Goal: Navigation & Orientation: Find specific page/section

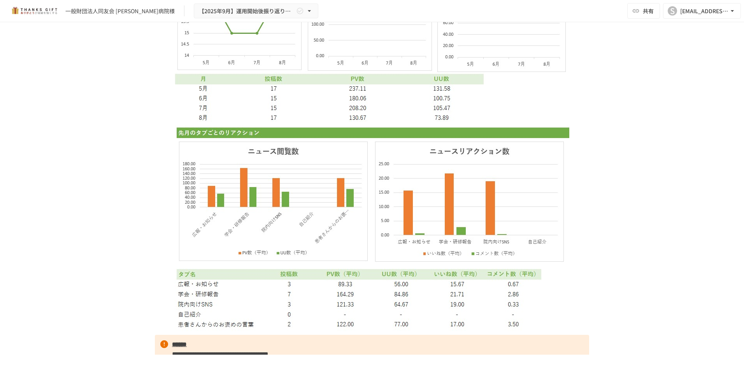
scroll to position [3483, 0]
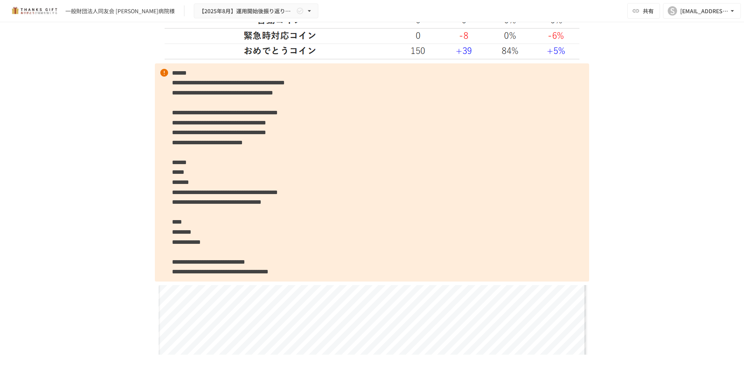
scroll to position [3541, 0]
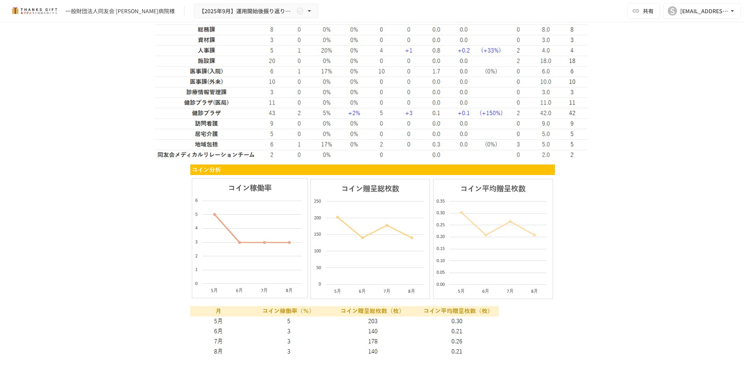
scroll to position [2725, 0]
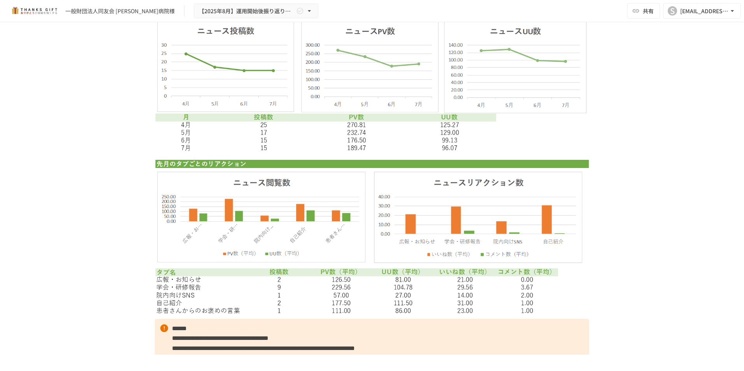
scroll to position [4360, 0]
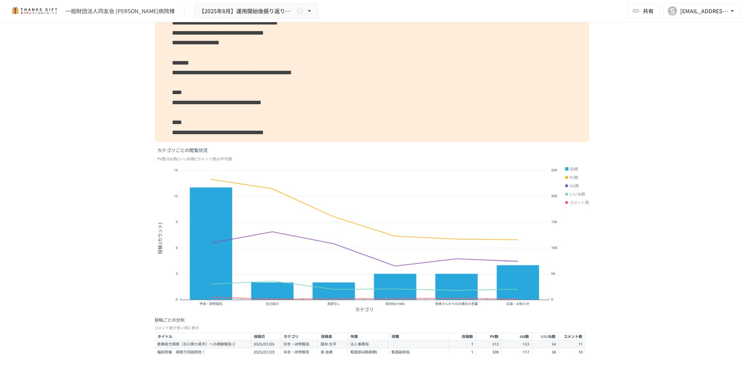
scroll to position [2250, 0]
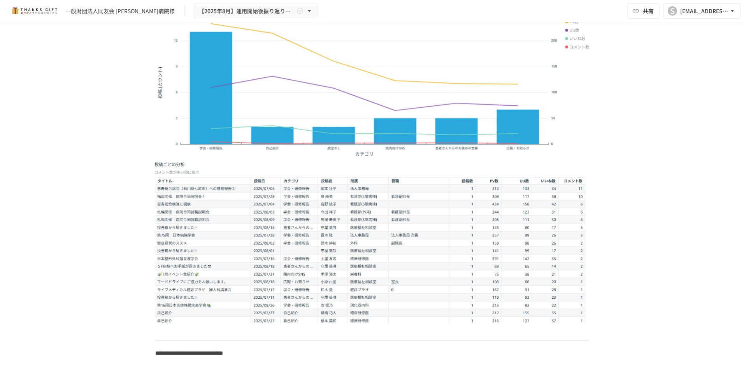
click at [377, 196] on img at bounding box center [372, 242] width 434 height 164
click at [619, 149] on div "**********" at bounding box center [372, 188] width 744 height 333
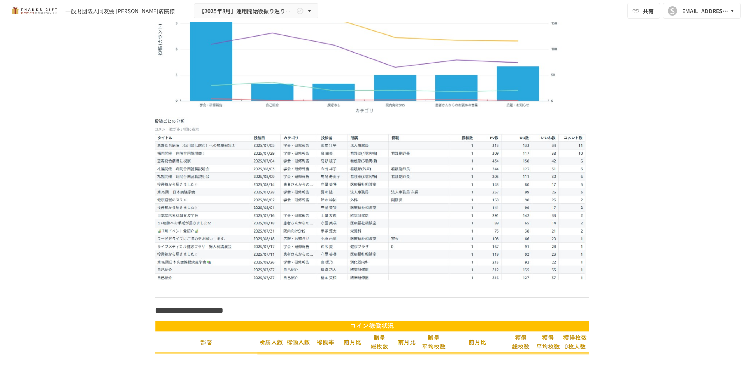
scroll to position [2289, 0]
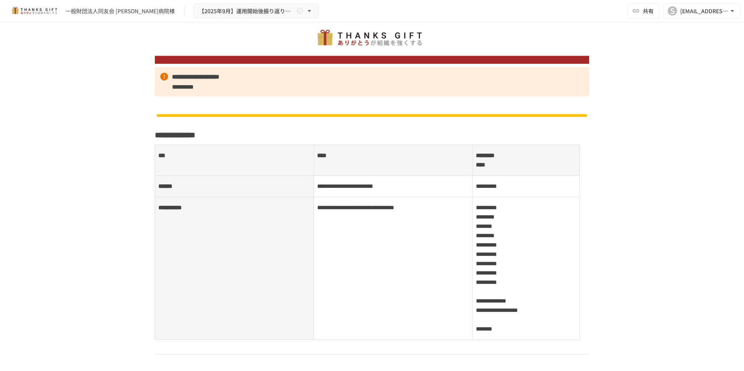
scroll to position [78, 0]
